Goal: Task Accomplishment & Management: Manage account settings

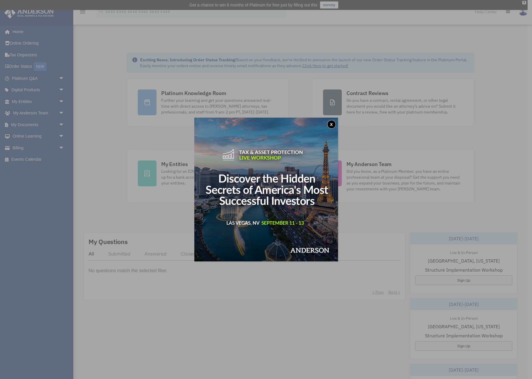
click at [31, 121] on div "x" at bounding box center [266, 189] width 532 height 379
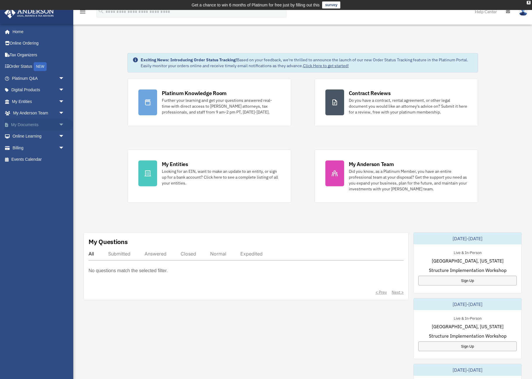
click at [31, 122] on link "My Documents arrow_drop_down" at bounding box center [38, 125] width 69 height 12
click at [59, 123] on span "arrow_drop_down" at bounding box center [65, 125] width 12 height 12
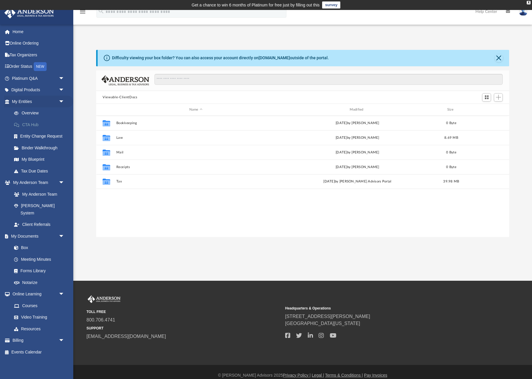
scroll to position [0, 0]
click at [98, 180] on div "Collaborated Folder Tax [DATE] by [PERSON_NAME] Advisors Portal 39.98 MB" at bounding box center [302, 181] width 413 height 15
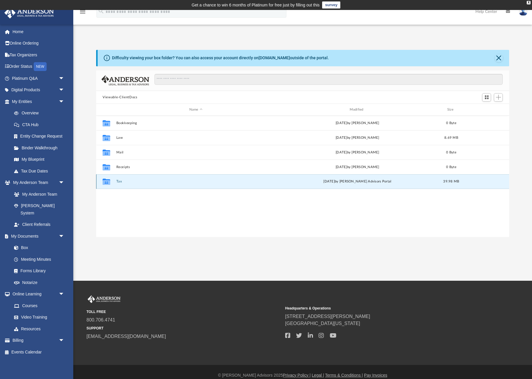
click at [106, 182] on icon "grid" at bounding box center [107, 182] width 8 height 6
click at [114, 183] on div "Collaborated Folder Tax [DATE] by [PERSON_NAME] Advisors Portal 39.98 MB" at bounding box center [302, 181] width 413 height 15
click at [117, 183] on button "Tax" at bounding box center [195, 182] width 159 height 4
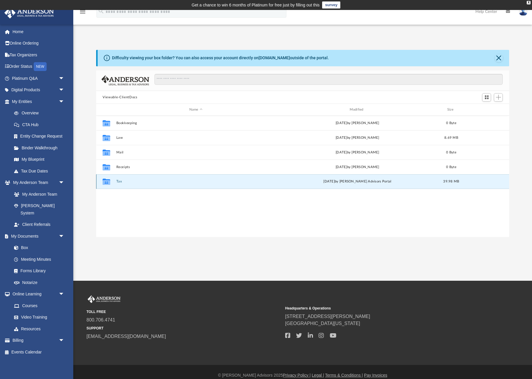
click at [117, 183] on button "Tax" at bounding box center [195, 182] width 159 height 4
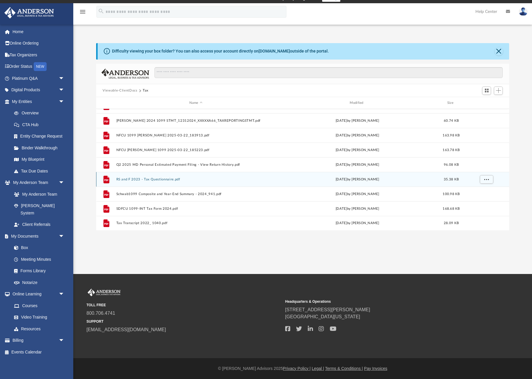
scroll to position [7, 0]
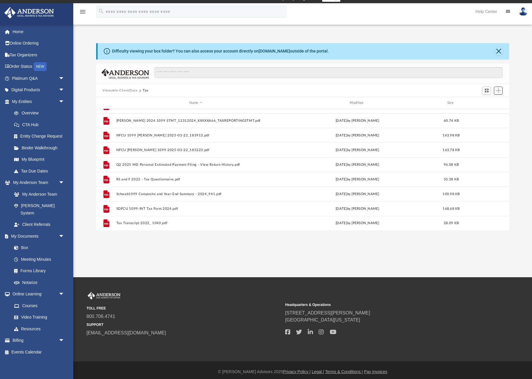
click at [501, 90] on span "Add" at bounding box center [498, 90] width 5 height 5
click at [487, 103] on li "Upload" at bounding box center [490, 102] width 19 height 6
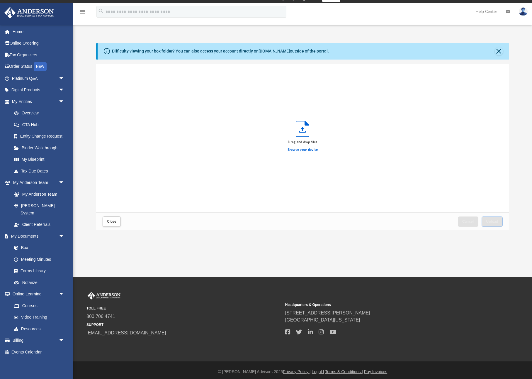
scroll to position [149, 413]
click at [300, 150] on label "Browse your device" at bounding box center [303, 149] width 31 height 5
click at [0, 0] on input "Browse your device" at bounding box center [0, 0] width 0 height 0
click at [494, 222] on span "Upload" at bounding box center [492, 222] width 12 height 4
